Goal: Task Accomplishment & Management: Use online tool/utility

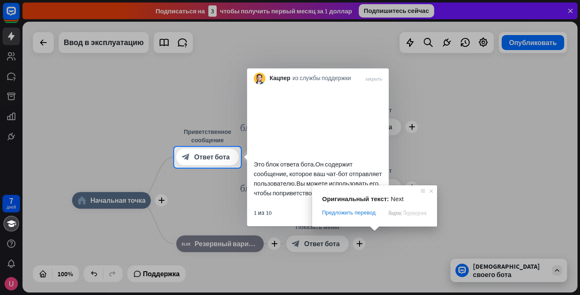
click at [374, 230] on span at bounding box center [374, 228] width 11 height 5
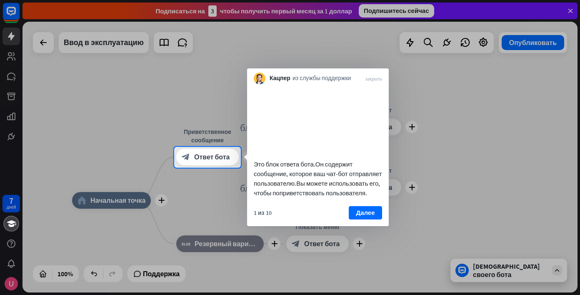
click at [443, 138] on div at bounding box center [290, 73] width 580 height 147
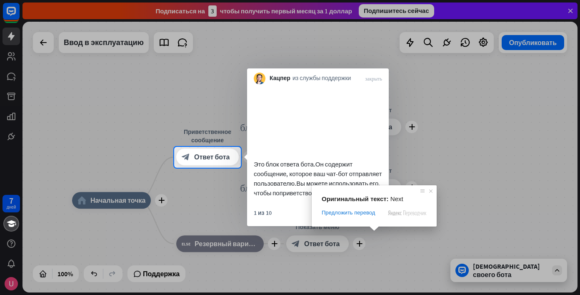
click at [374, 218] on ya-tr-span "Далее" at bounding box center [365, 213] width 19 height 12
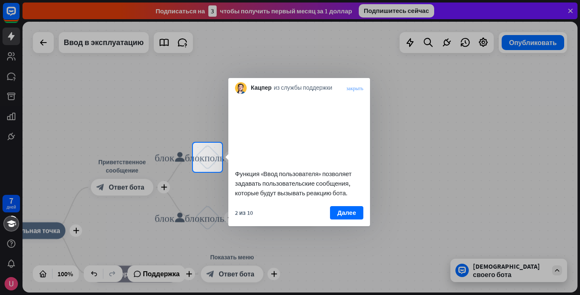
click at [352, 88] on ya-tr-span "закрыть" at bounding box center [354, 87] width 17 height 5
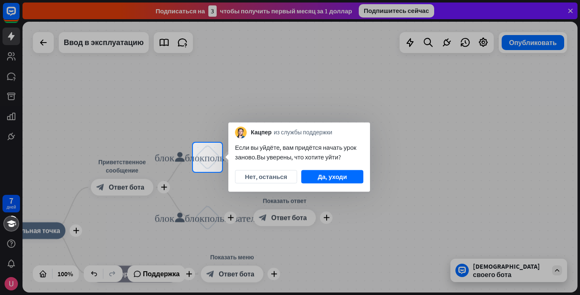
click at [324, 85] on div at bounding box center [290, 71] width 580 height 143
click at [328, 172] on ya-tr-span "Да, уходи" at bounding box center [332, 177] width 29 height 12
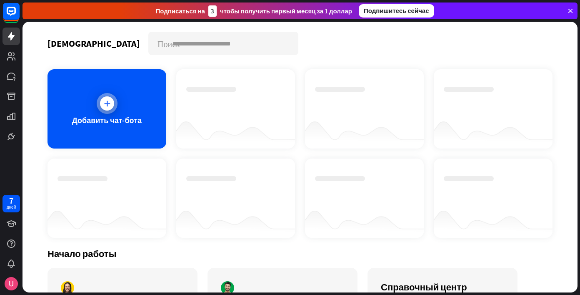
click at [143, 124] on div "Добавить чат-бота" at bounding box center [107, 108] width 119 height 79
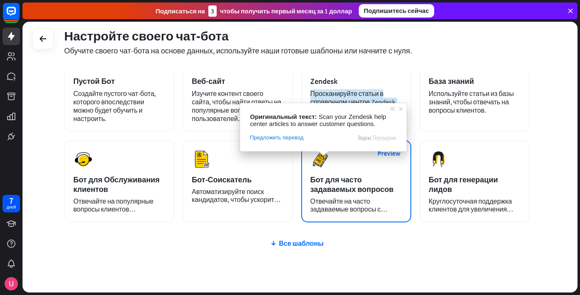
scroll to position [68, 0]
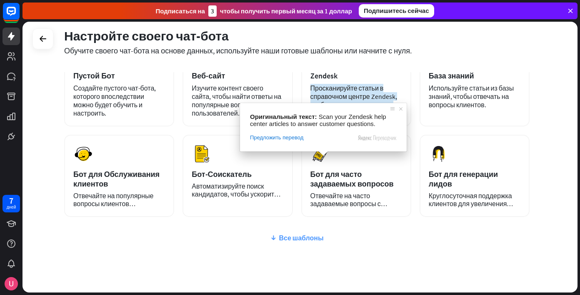
click at [316, 235] on ya-tr-span "Все шаблоны" at bounding box center [301, 237] width 45 height 8
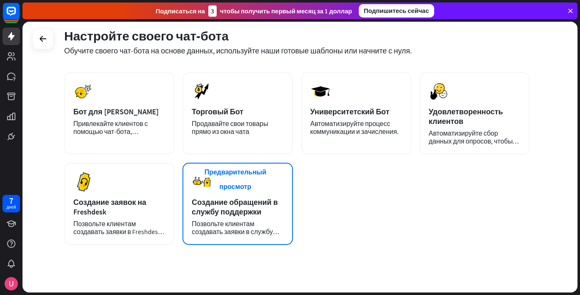
scroll to position [231, 0]
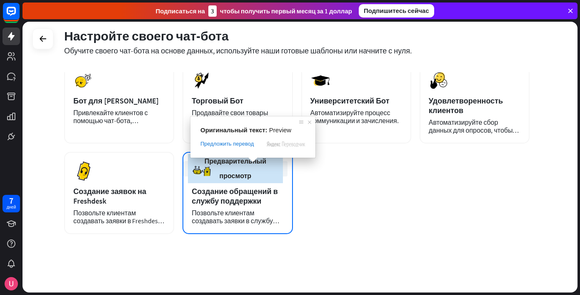
click at [255, 166] on ya-tr-span "Предварительный просмотр" at bounding box center [235, 168] width 95 height 29
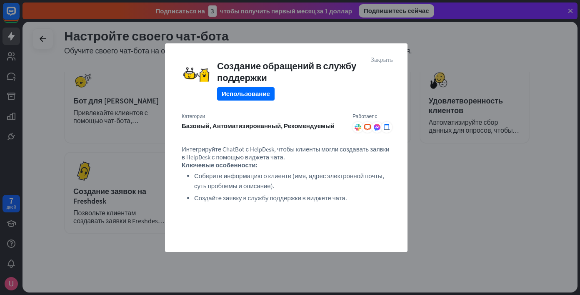
click at [386, 59] on ya-tr-span "Закрыть" at bounding box center [382, 59] width 22 height 6
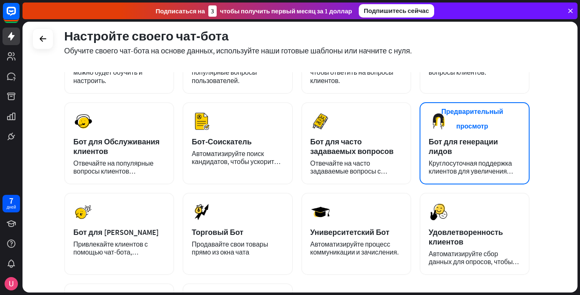
scroll to position [87, 0]
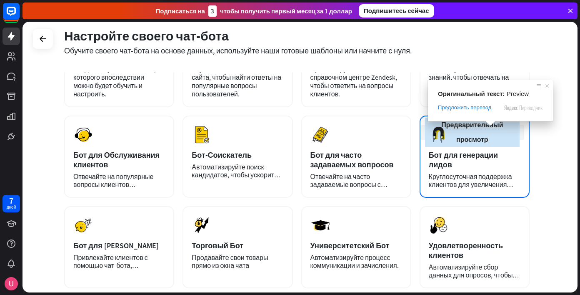
click at [491, 130] on ya-tr-span "Предварительный просмотр" at bounding box center [472, 132] width 95 height 29
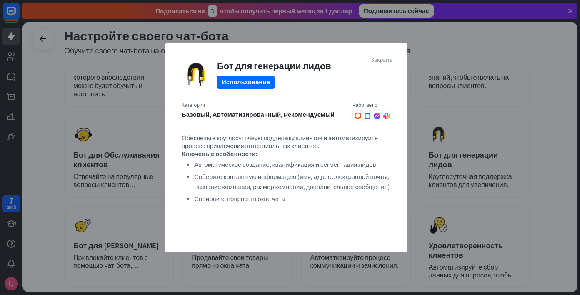
click at [383, 61] on ya-tr-span "Закрыть" at bounding box center [382, 59] width 22 height 6
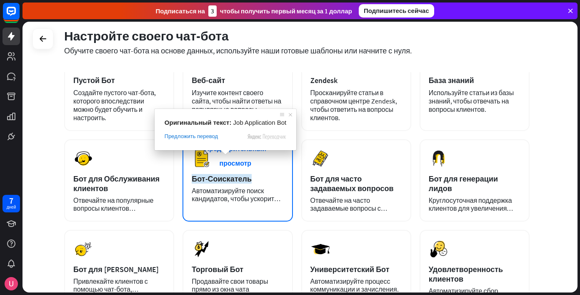
scroll to position [57, 0]
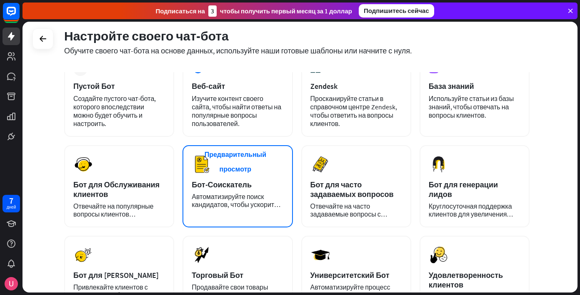
click at [265, 183] on div "Бот-Соискатель" at bounding box center [238, 185] width 92 height 10
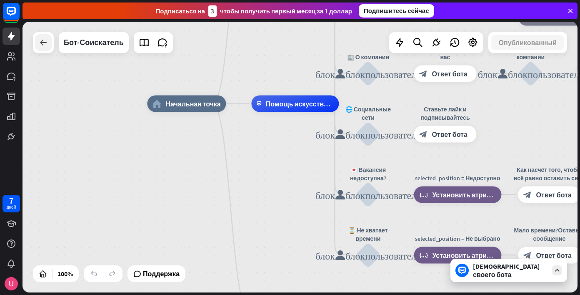
click at [39, 40] on icon at bounding box center [43, 43] width 10 height 10
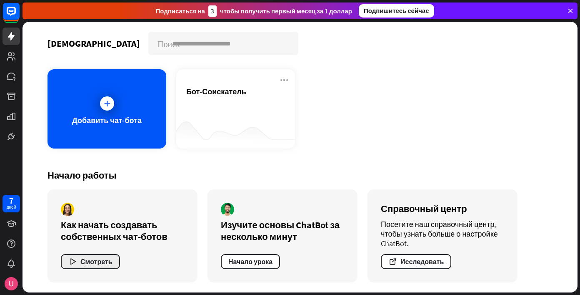
click at [103, 259] on ya-tr-span "Смотреть" at bounding box center [96, 261] width 32 height 8
